Goal: Information Seeking & Learning: Learn about a topic

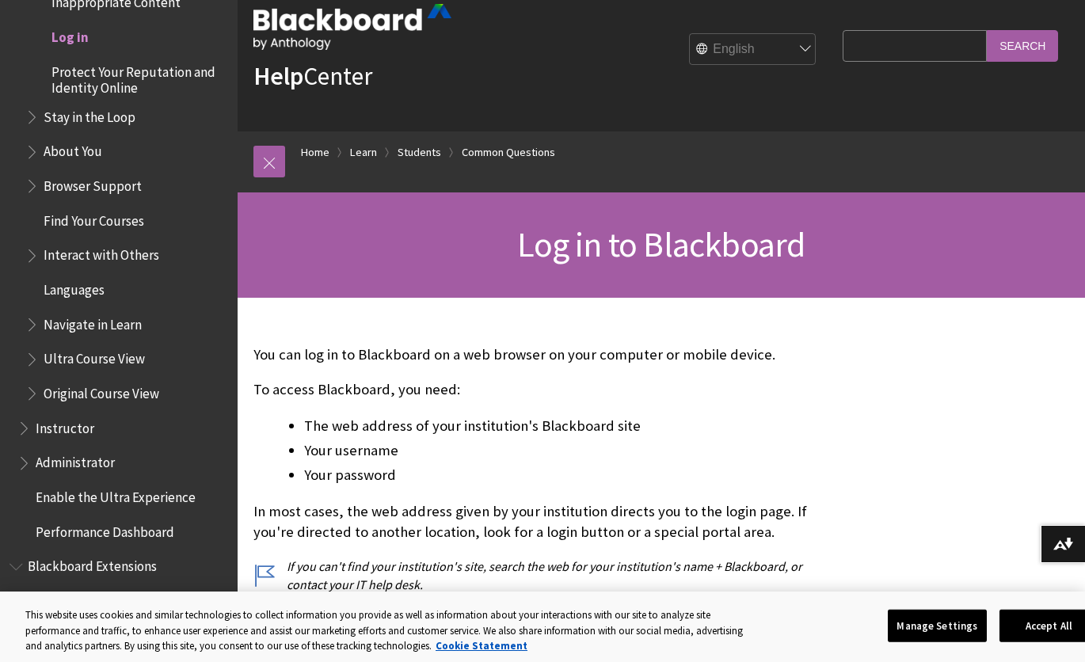
scroll to position [51, 0]
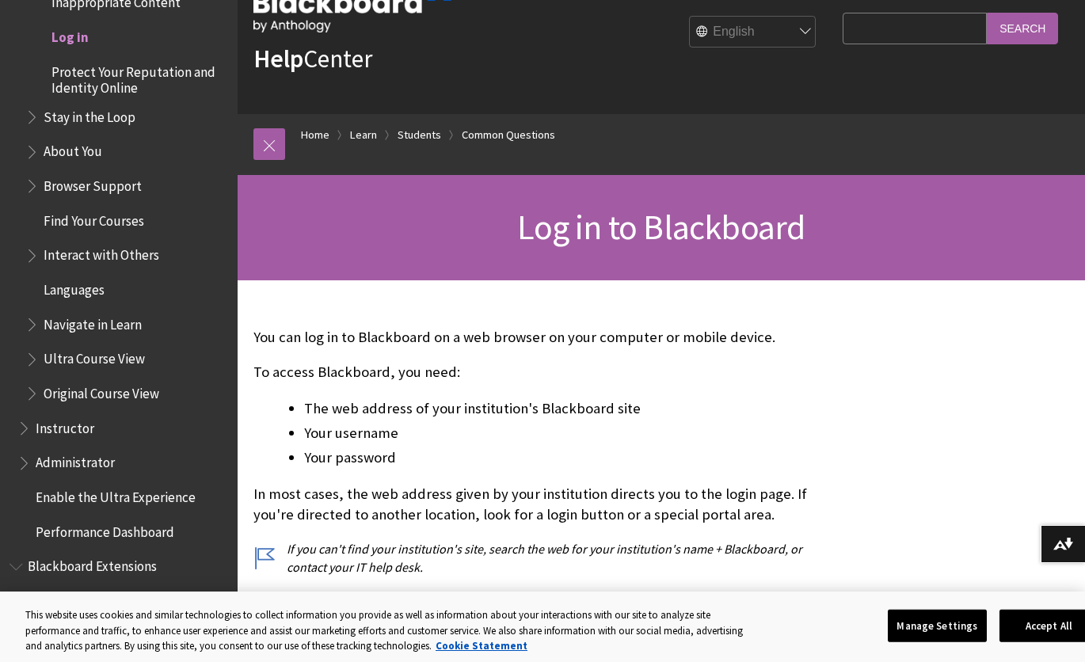
click at [492, 415] on li "The web address of your institution's Blackboard site" at bounding box center [569, 408] width 530 height 22
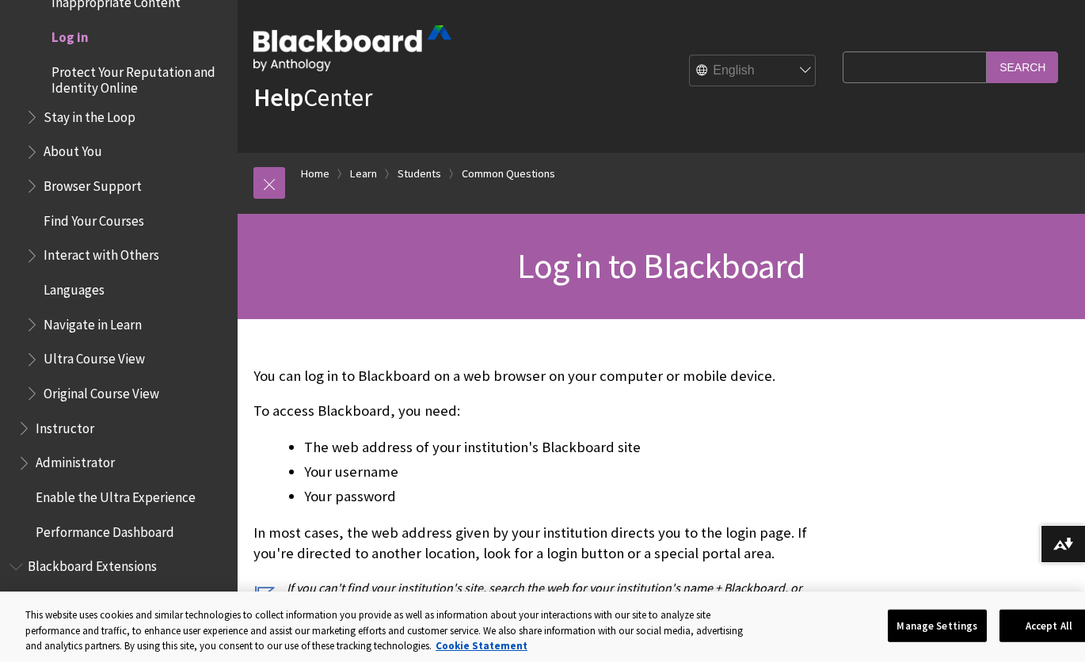
scroll to position [0, 0]
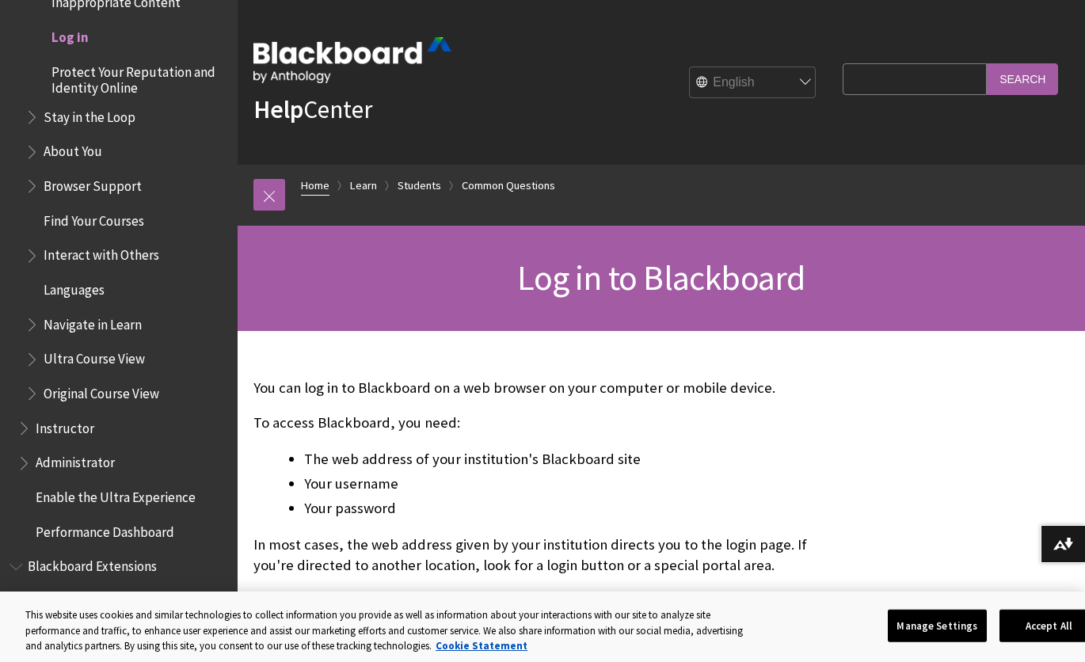
click at [308, 181] on link "Home" at bounding box center [315, 186] width 29 height 20
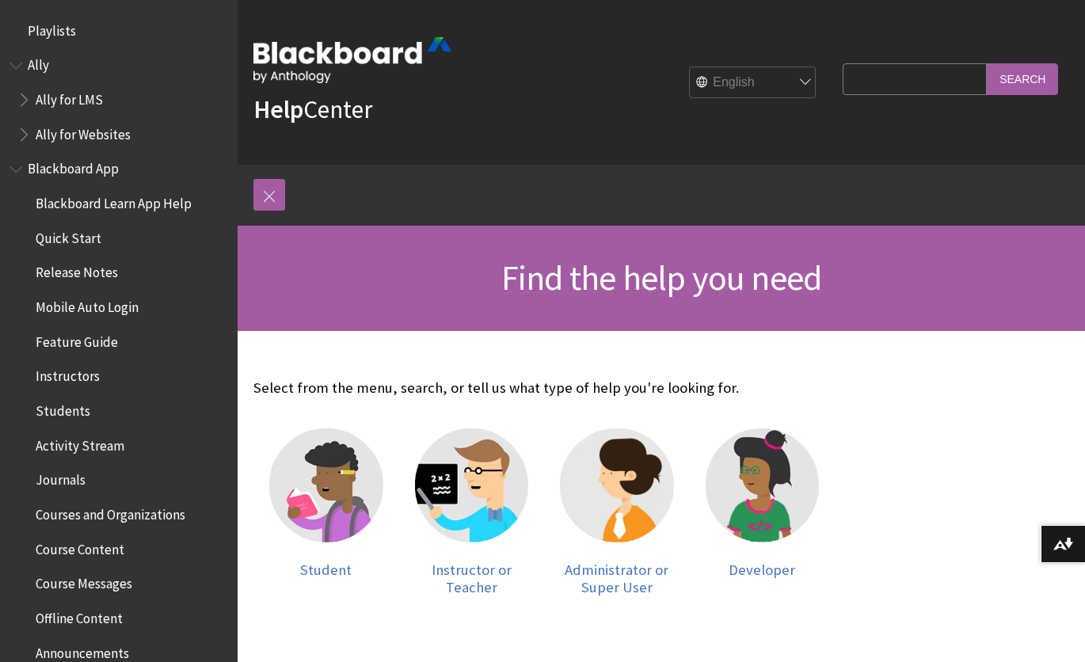
click at [317, 43] on img at bounding box center [352, 60] width 198 height 46
click at [317, 44] on img at bounding box center [352, 60] width 198 height 46
click at [419, 43] on img at bounding box center [352, 60] width 198 height 46
click at [277, 105] on strong "Help" at bounding box center [278, 109] width 50 height 32
click at [314, 491] on img at bounding box center [326, 485] width 114 height 114
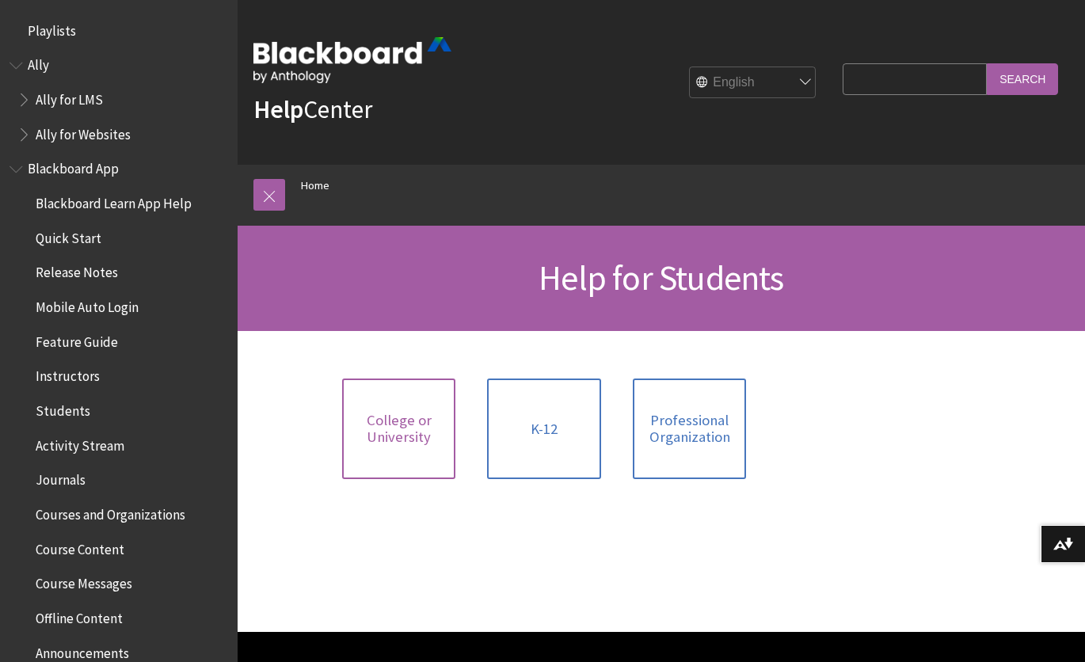
click at [405, 447] on link "College or University" at bounding box center [399, 428] width 114 height 101
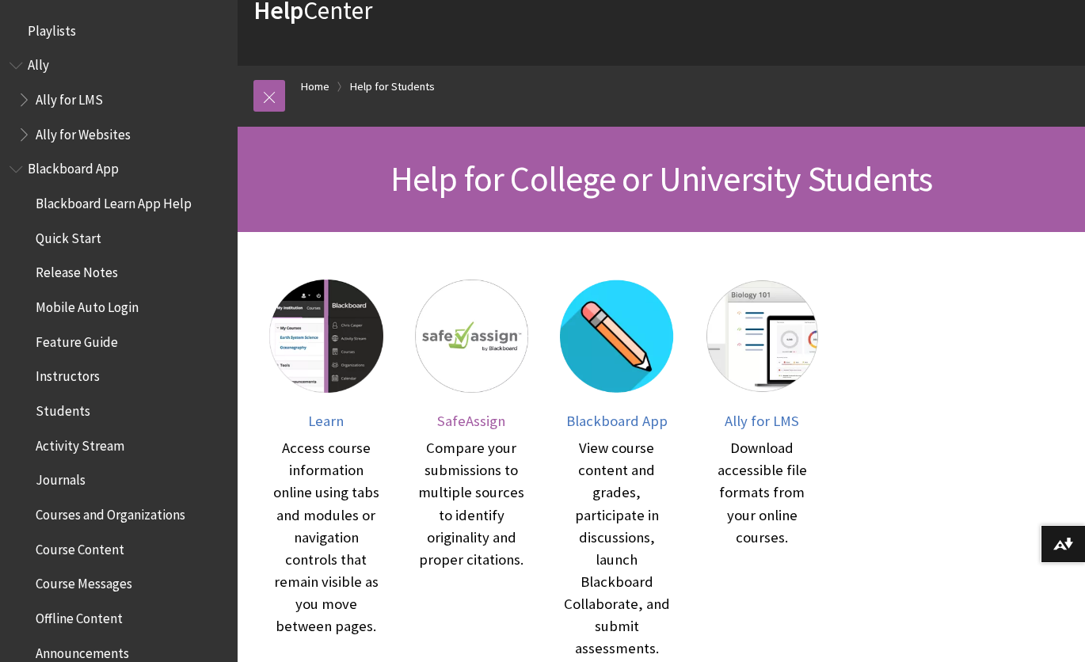
scroll to position [97, 0]
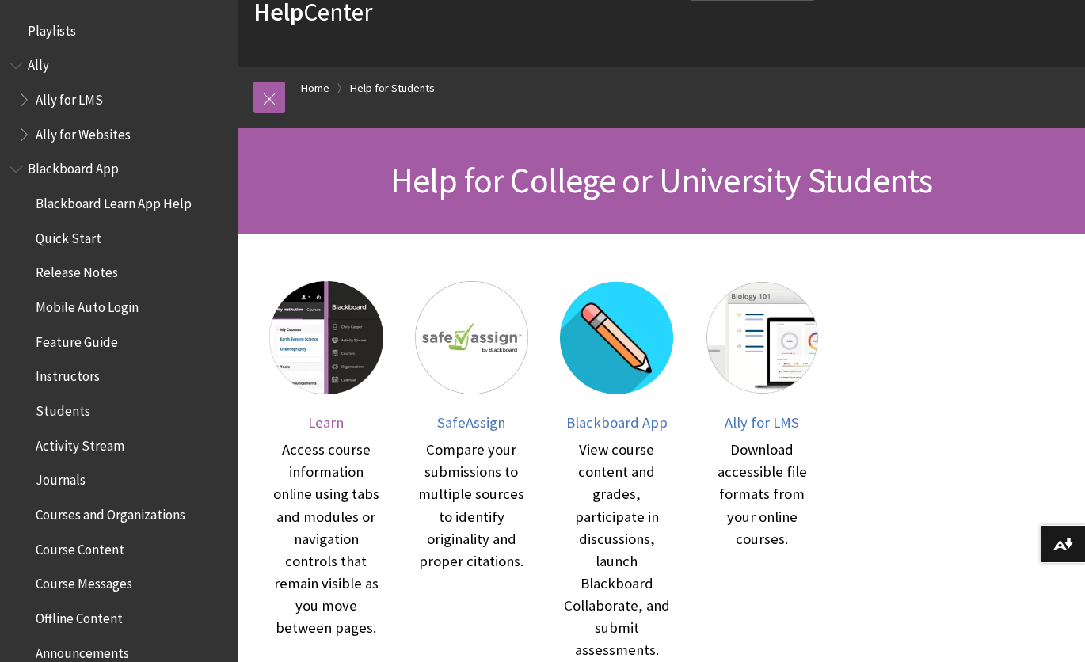
click at [331, 396] on div at bounding box center [326, 347] width 114 height 133
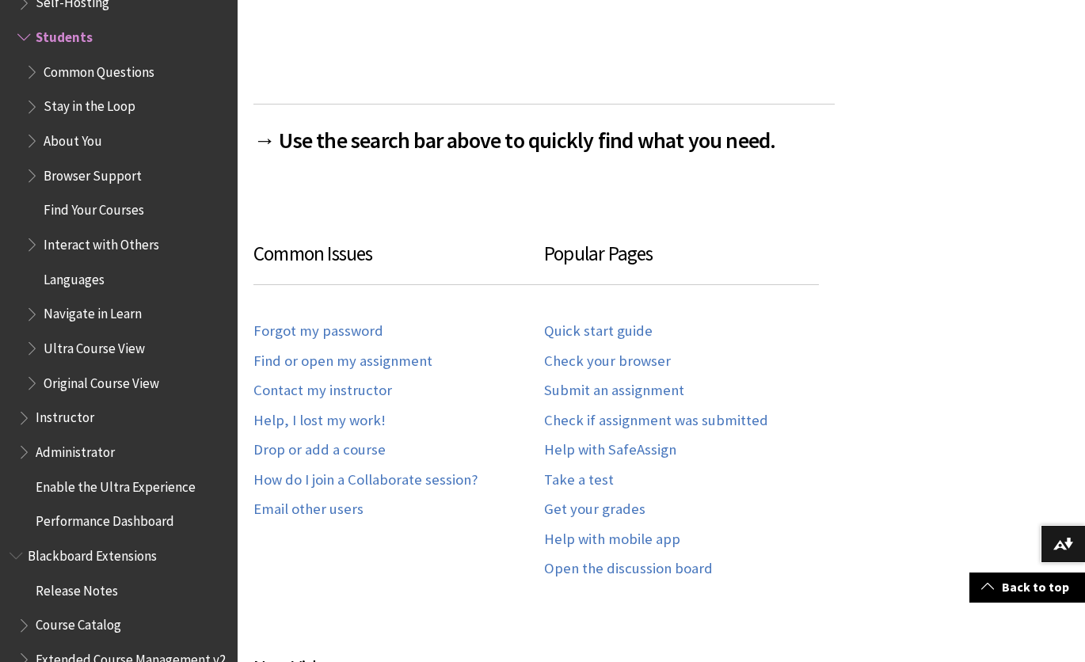
scroll to position [694, 0]
click at [1024, 599] on link "Back to top" at bounding box center [1027, 586] width 116 height 29
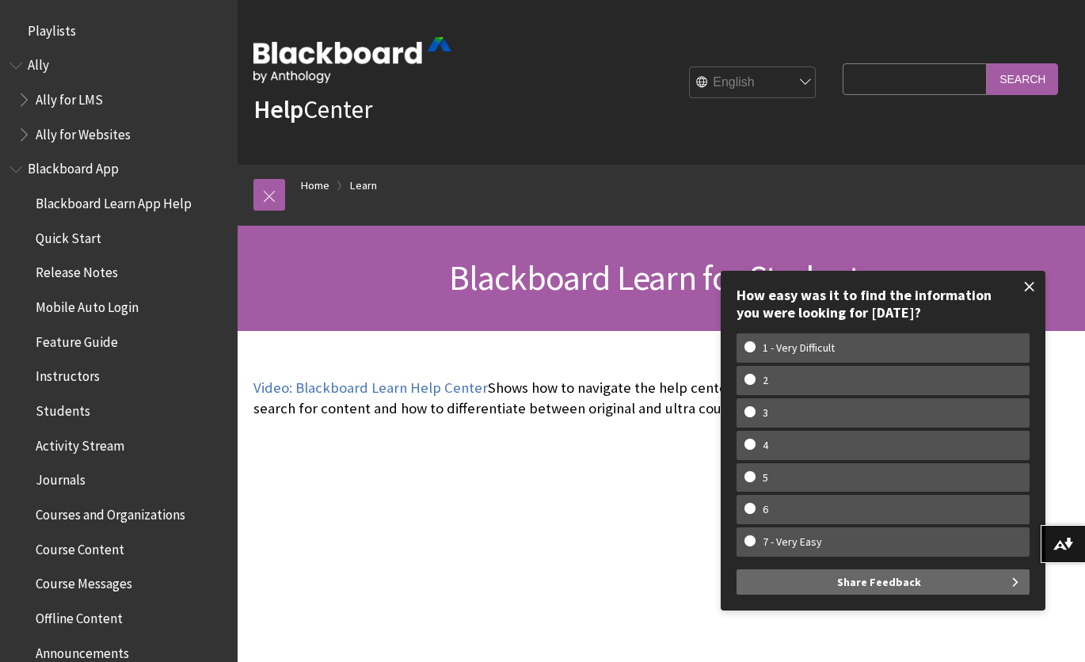
click at [1028, 296] on span at bounding box center [1029, 286] width 33 height 33
